Goal: Information Seeking & Learning: Learn about a topic

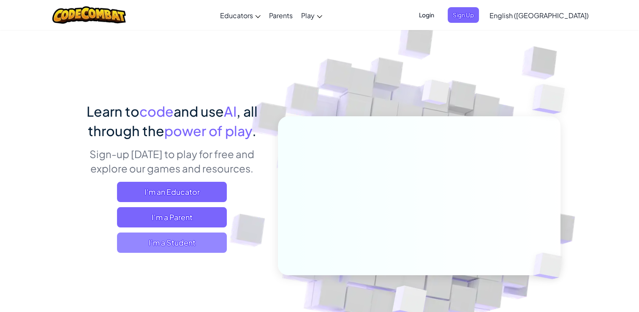
click at [178, 242] on span "I'm a Student" at bounding box center [172, 242] width 110 height 20
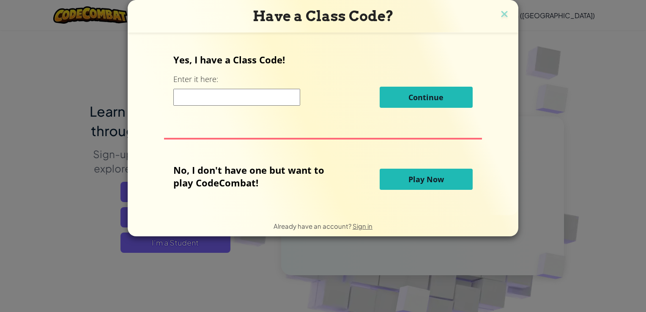
click at [251, 101] on input at bounding box center [236, 97] width 127 height 17
click at [434, 180] on span "Play Now" at bounding box center [425, 179] width 35 height 10
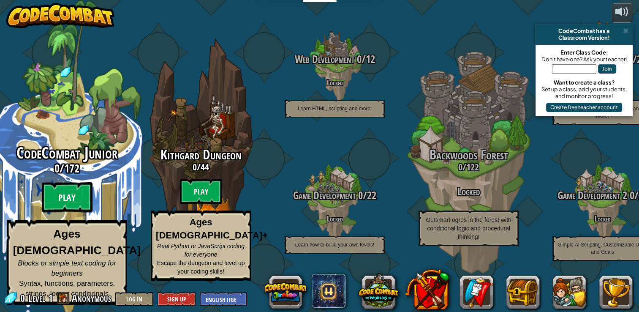
click at [70, 206] on btn "Play" at bounding box center [67, 197] width 51 height 30
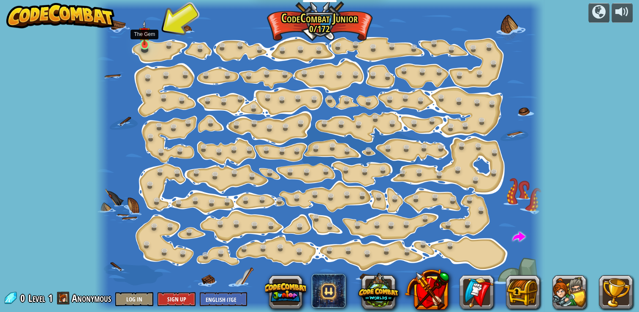
click at [145, 38] on img at bounding box center [144, 32] width 11 height 25
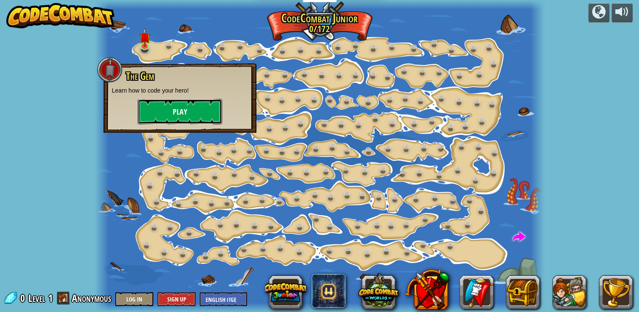
click at [177, 108] on button "Play" at bounding box center [180, 111] width 85 height 25
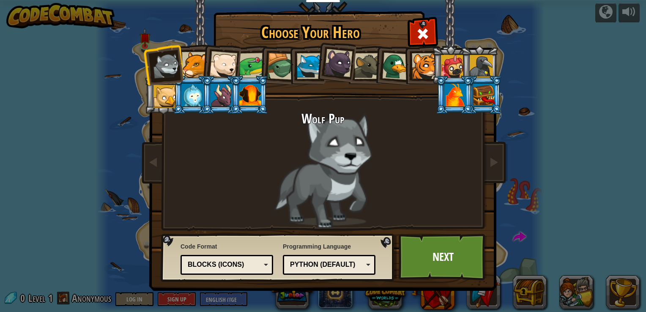
click at [365, 262] on div "Python (Default)" at bounding box center [329, 264] width 82 height 13
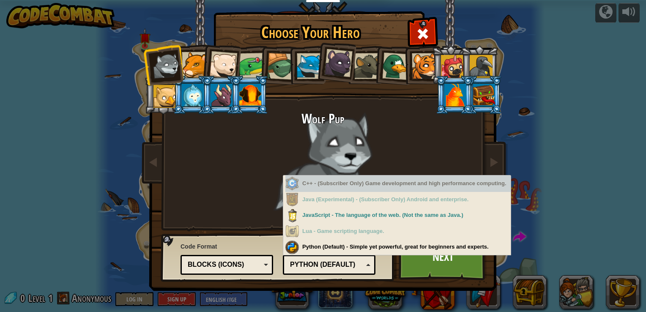
click at [362, 183] on div "C++ - (Subscriber Only) Game development and high performance computing." at bounding box center [397, 183] width 225 height 16
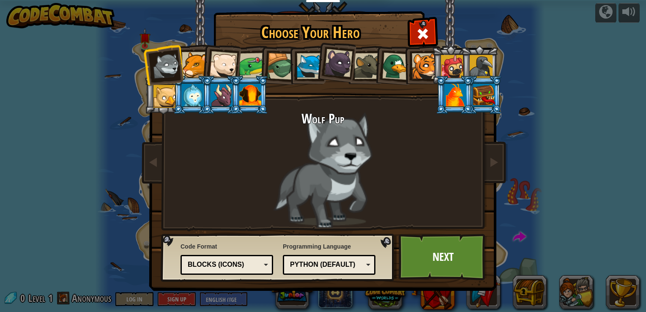
click at [352, 244] on div "Programming Language Python (Default) JavaScript Lua C++ Java (Experimental) Py…" at bounding box center [329, 258] width 93 height 37
click at [459, 259] on link "Next" at bounding box center [443, 257] width 88 height 46
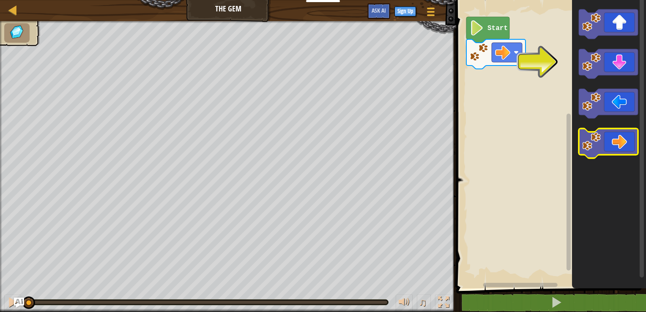
click at [613, 150] on icon "Blockly Workspace" at bounding box center [608, 143] width 59 height 30
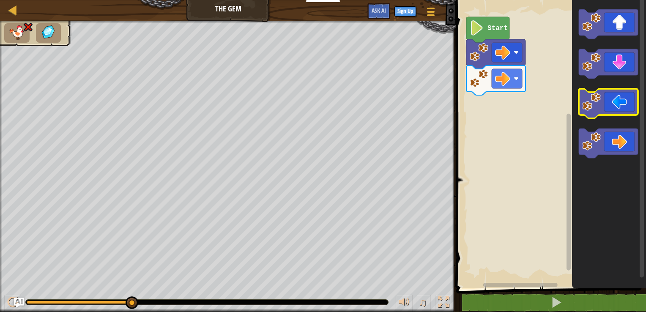
click at [623, 103] on icon "Blockly Workspace" at bounding box center [608, 104] width 59 height 30
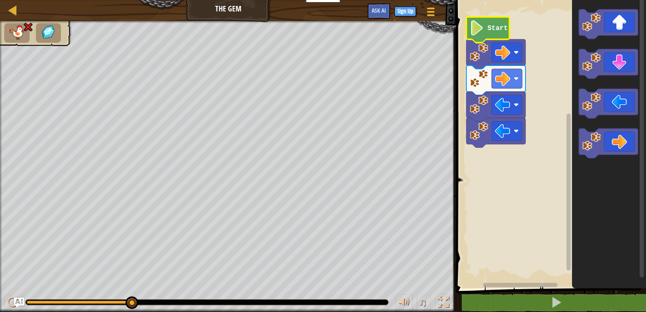
click at [486, 24] on icon "Blockly Workspace" at bounding box center [487, 30] width 43 height 26
click at [500, 54] on image "Blockly Workspace" at bounding box center [502, 52] width 15 height 15
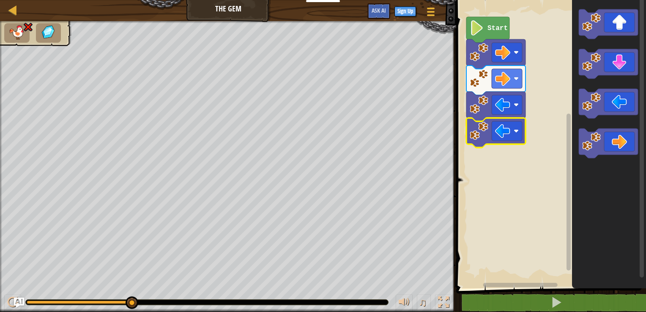
click at [504, 135] on image "Blockly Workspace" at bounding box center [502, 130] width 15 height 15
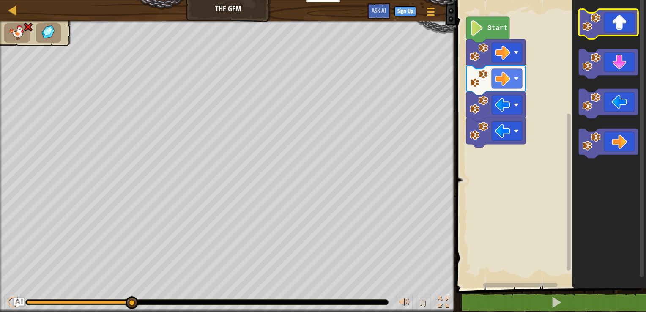
click at [610, 26] on icon "Blockly Workspace" at bounding box center [608, 24] width 59 height 30
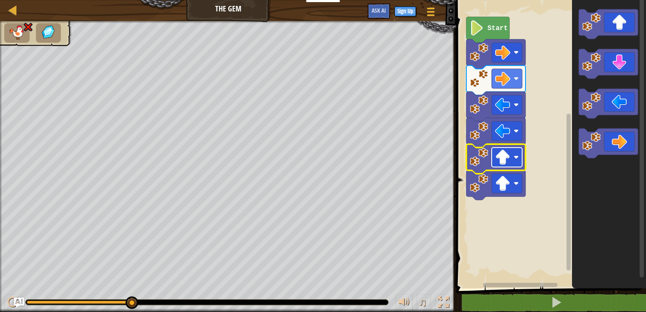
click at [507, 158] on image "Blockly Workspace" at bounding box center [502, 157] width 15 height 15
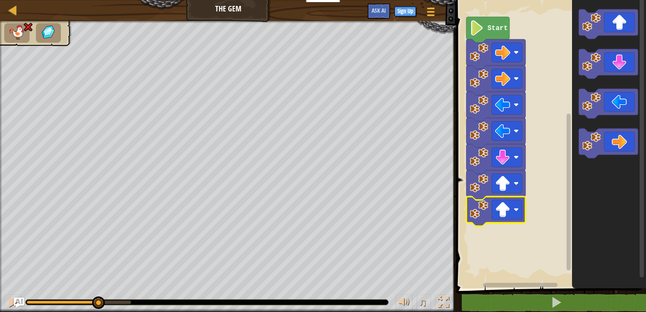
click at [502, 208] on image "Blockly Workspace" at bounding box center [502, 209] width 15 height 15
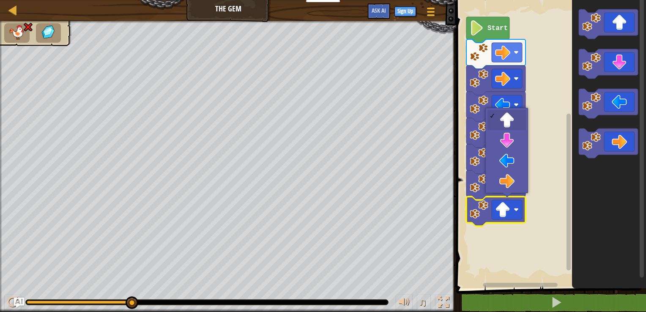
drag, startPoint x: 133, startPoint y: 303, endPoint x: 202, endPoint y: 314, distance: 70.3
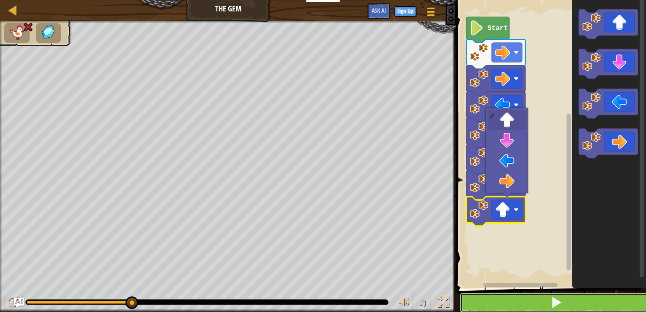
click at [554, 297] on span at bounding box center [556, 302] width 12 height 12
click at [541, 295] on button at bounding box center [556, 302] width 192 height 19
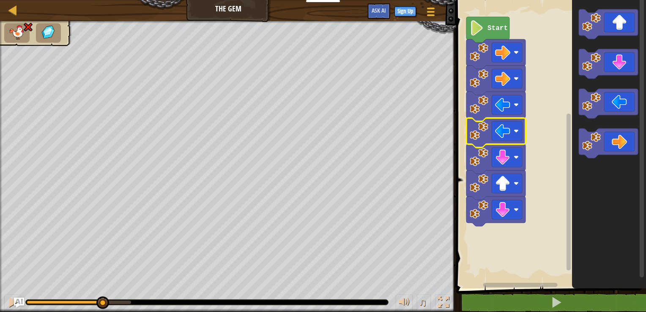
click at [513, 134] on rect "Blockly Workspace" at bounding box center [507, 130] width 30 height 19
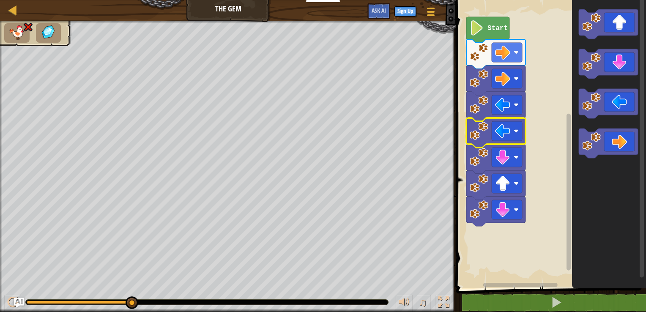
click at [577, 200] on icon "Blockly Workspace" at bounding box center [609, 142] width 74 height 292
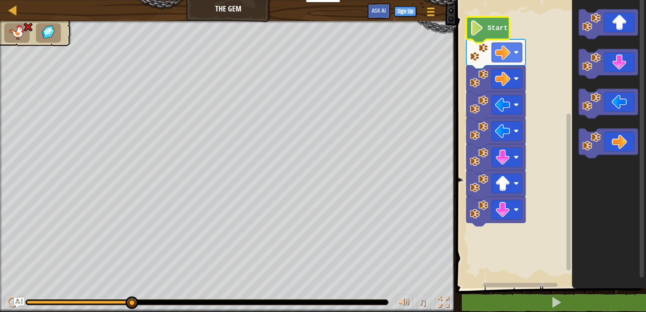
click at [498, 30] on text "Start" at bounding box center [497, 29] width 20 height 8
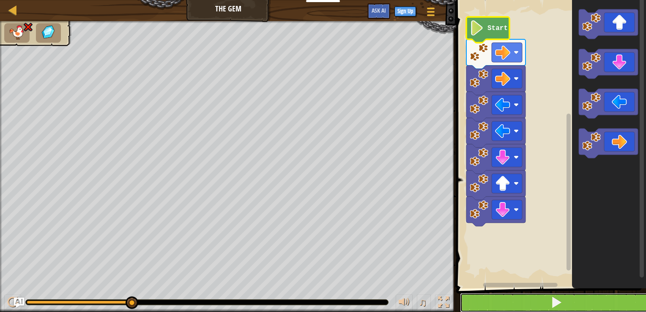
click at [564, 301] on button at bounding box center [556, 302] width 192 height 19
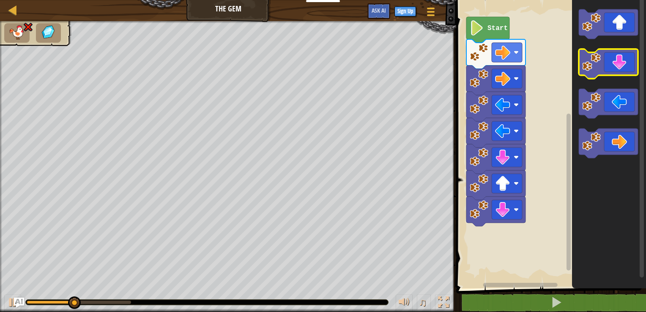
click at [619, 71] on icon "Blockly Workspace" at bounding box center [608, 64] width 59 height 30
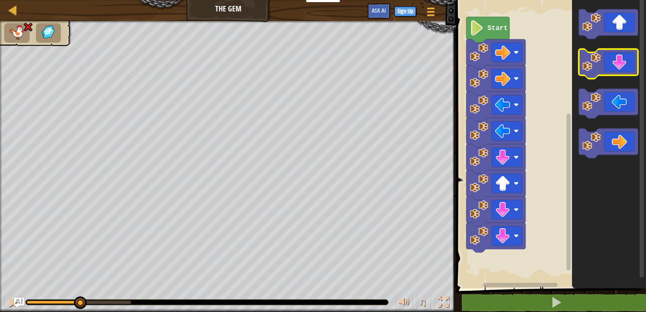
click at [619, 71] on icon "Blockly Workspace" at bounding box center [608, 64] width 59 height 30
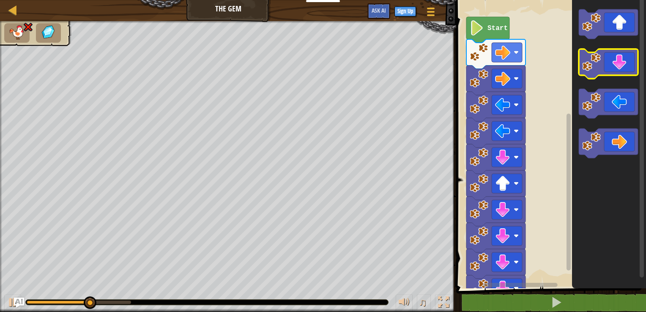
click at [619, 71] on icon "Blockly Workspace" at bounding box center [608, 64] width 59 height 30
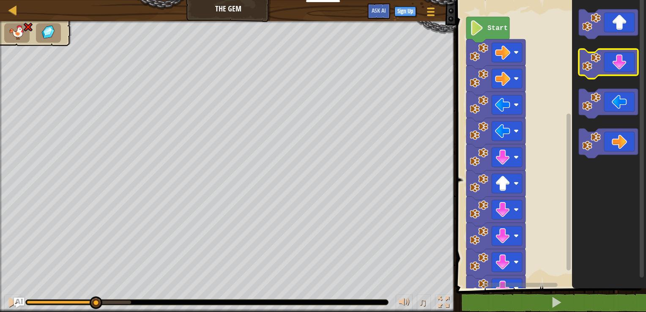
click at [619, 71] on icon "Blockly Workspace" at bounding box center [608, 64] width 59 height 30
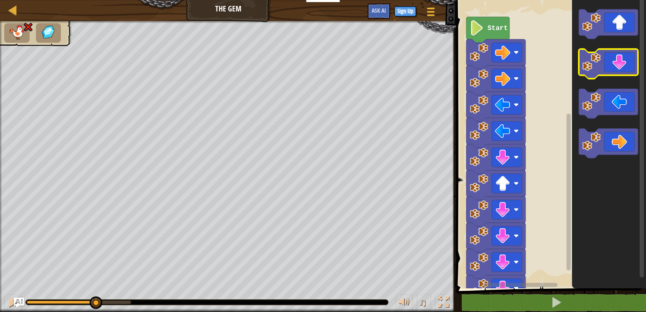
click at [619, 71] on icon "Blockly Workspace" at bounding box center [608, 64] width 59 height 30
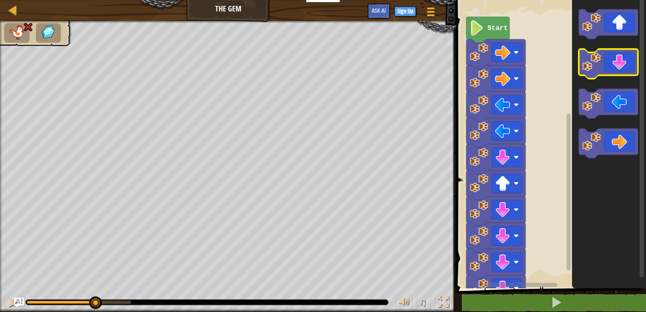
click at [619, 71] on icon "Blockly Workspace" at bounding box center [608, 64] width 59 height 30
click at [618, 72] on icon "Blockly Workspace" at bounding box center [608, 64] width 59 height 30
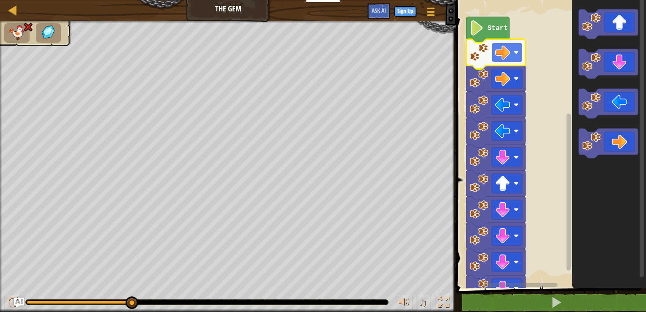
click at [517, 54] on image "Blockly Workspace" at bounding box center [515, 52] width 5 height 5
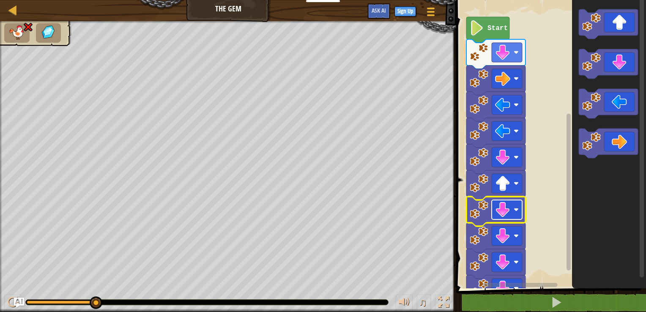
click at [494, 202] on rect "Blockly Workspace" at bounding box center [507, 209] width 30 height 19
click at [499, 205] on image "Blockly Workspace" at bounding box center [502, 209] width 15 height 15
click at [502, 243] on image "Blockly Workspace" at bounding box center [502, 235] width 15 height 15
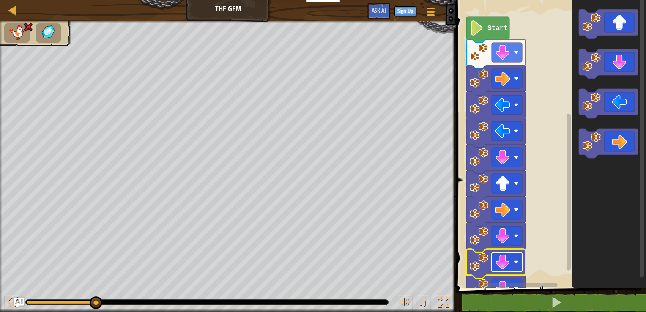
click at [500, 259] on image "Blockly Workspace" at bounding box center [502, 261] width 15 height 15
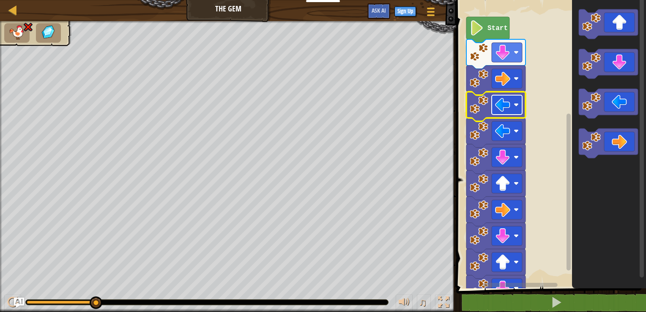
click at [509, 109] on image "Blockly Workspace" at bounding box center [502, 104] width 15 height 15
click at [447, 303] on div at bounding box center [443, 302] width 11 height 11
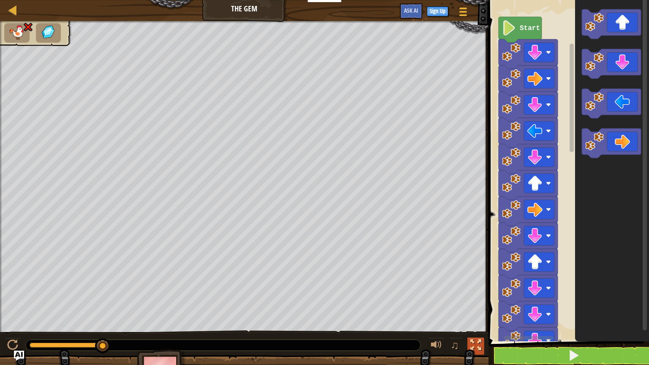
click at [475, 311] on div at bounding box center [475, 345] width 11 height 11
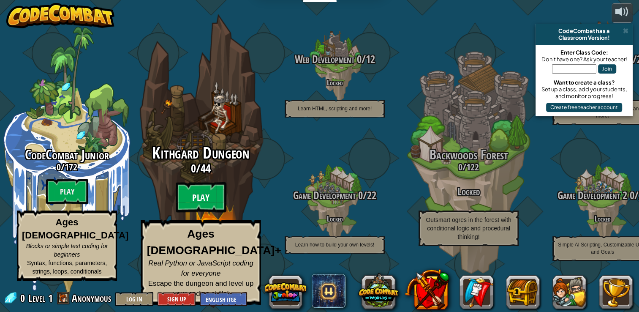
click at [203, 206] on btn "Play" at bounding box center [201, 197] width 51 height 30
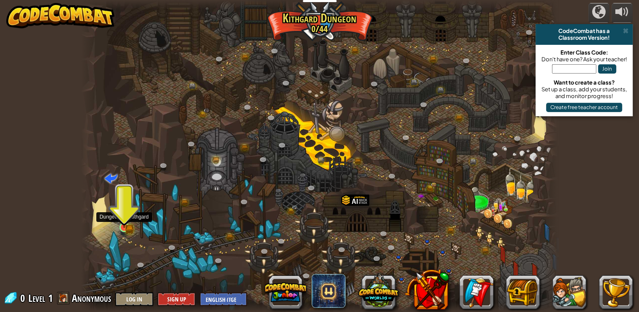
click at [129, 226] on img at bounding box center [124, 215] width 12 height 26
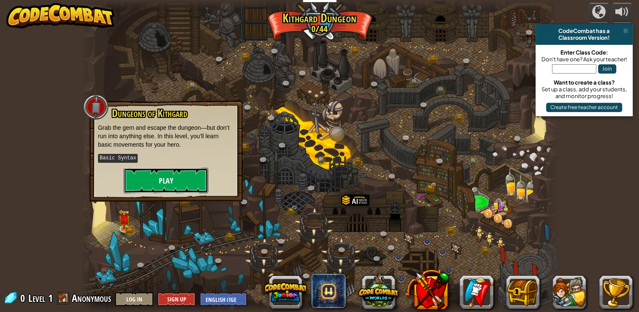
click at [153, 180] on button "Play" at bounding box center [166, 180] width 85 height 25
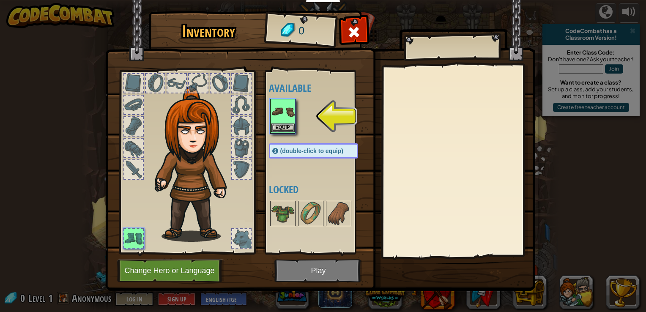
click at [283, 116] on img at bounding box center [283, 112] width 24 height 24
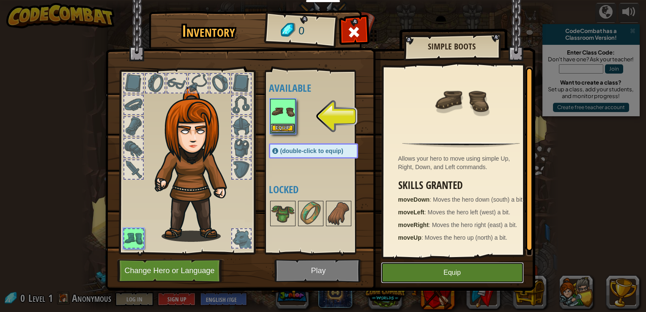
click at [430, 275] on button "Equip" at bounding box center [452, 272] width 143 height 21
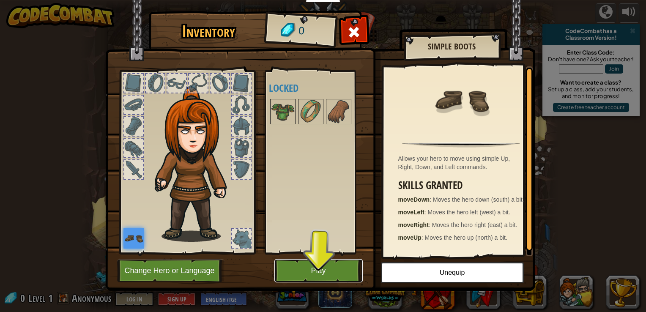
click at [341, 268] on button "Play" at bounding box center [318, 270] width 88 height 23
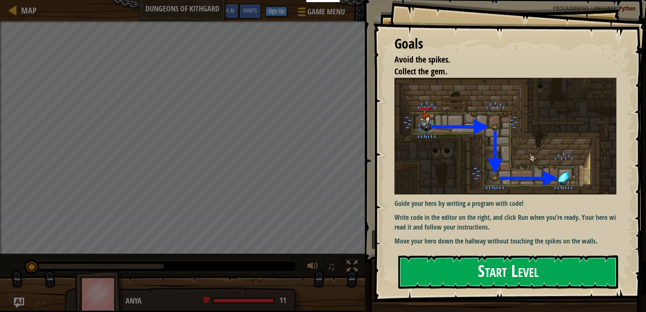
click at [435, 266] on button "Start Level" at bounding box center [508, 271] width 220 height 33
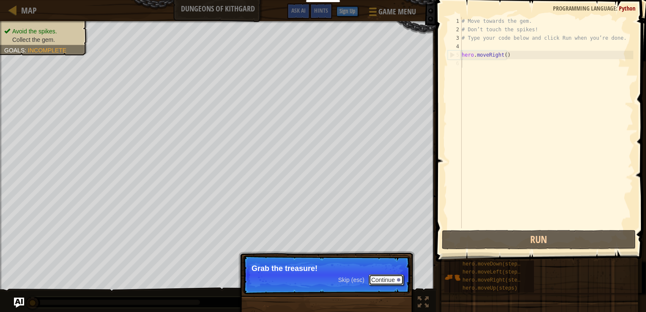
click at [392, 279] on button "Continue" at bounding box center [386, 279] width 35 height 11
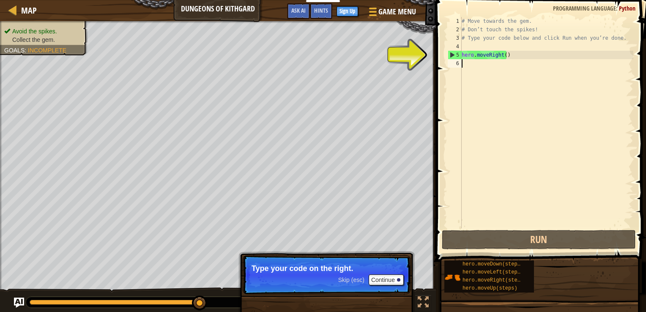
click at [487, 57] on div "# Move towards the gem. # Don’t touch the spikes! # Type your code below and cl…" at bounding box center [546, 131] width 173 height 228
type textarea "hero.moveRight()"
